Goal: Task Accomplishment & Management: Manage account settings

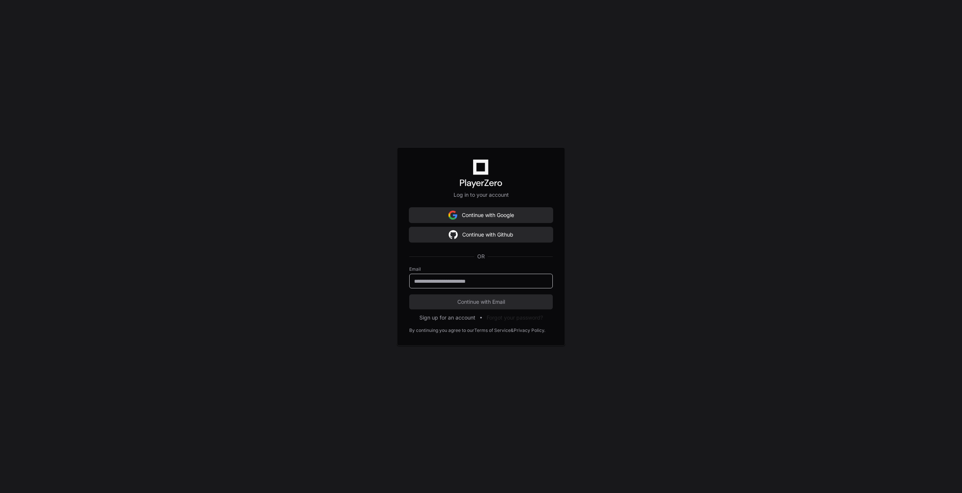
click at [484, 278] on input "email" at bounding box center [481, 282] width 134 height 8
click at [660, 308] on div "Log in to your account Continue with Google Continue with Github OR Email Conti…" at bounding box center [481, 246] width 962 height 493
click at [467, 285] on div at bounding box center [481, 281] width 144 height 15
click at [471, 279] on input "email" at bounding box center [481, 282] width 134 height 8
type input "**********"
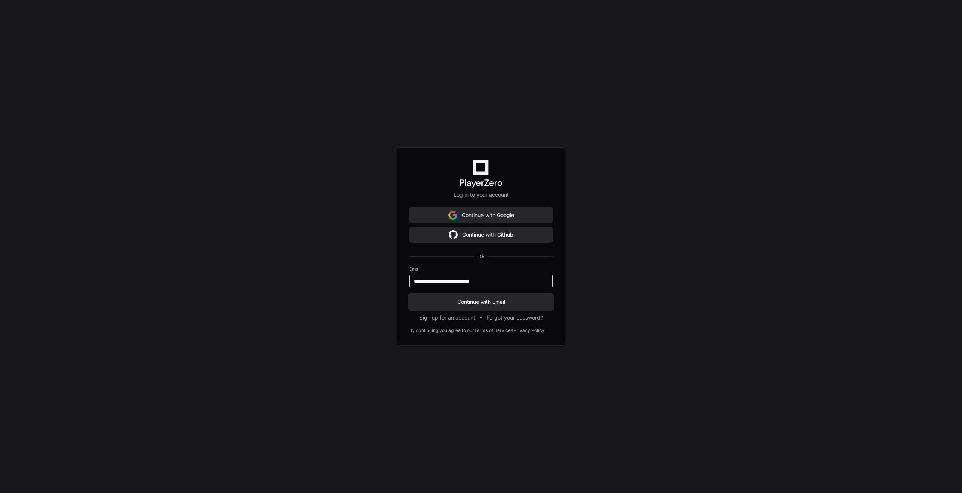
click at [531, 303] on span "Continue with Email" at bounding box center [481, 302] width 144 height 8
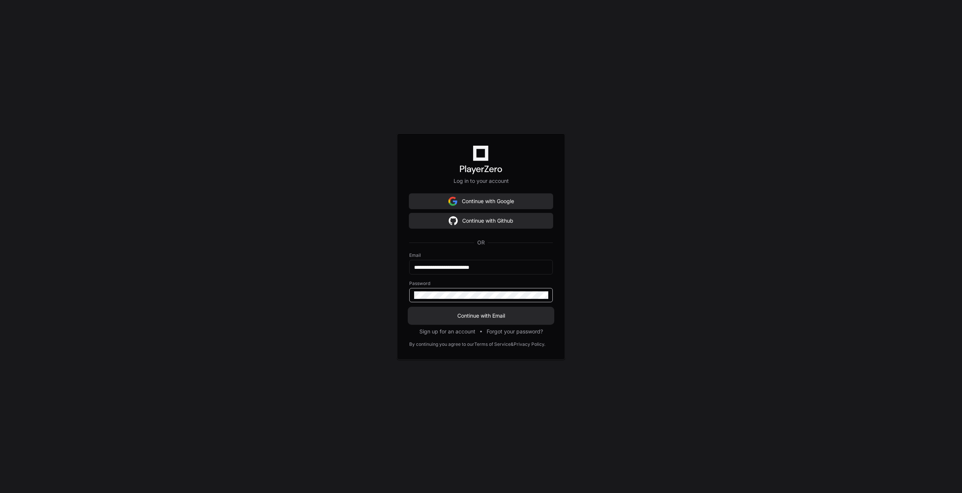
click at [508, 316] on span "Continue with Email" at bounding box center [481, 316] width 144 height 8
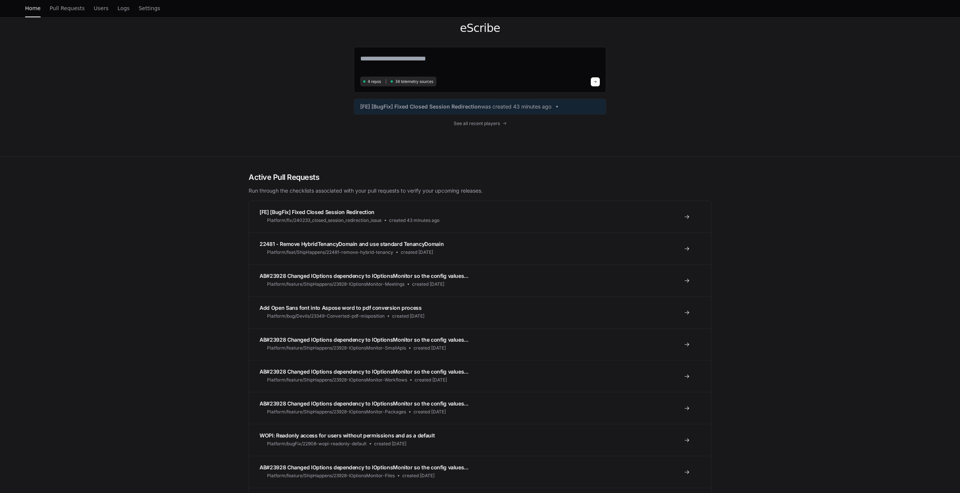
scroll to position [38, 0]
